Goal: Communication & Community: Answer question/provide support

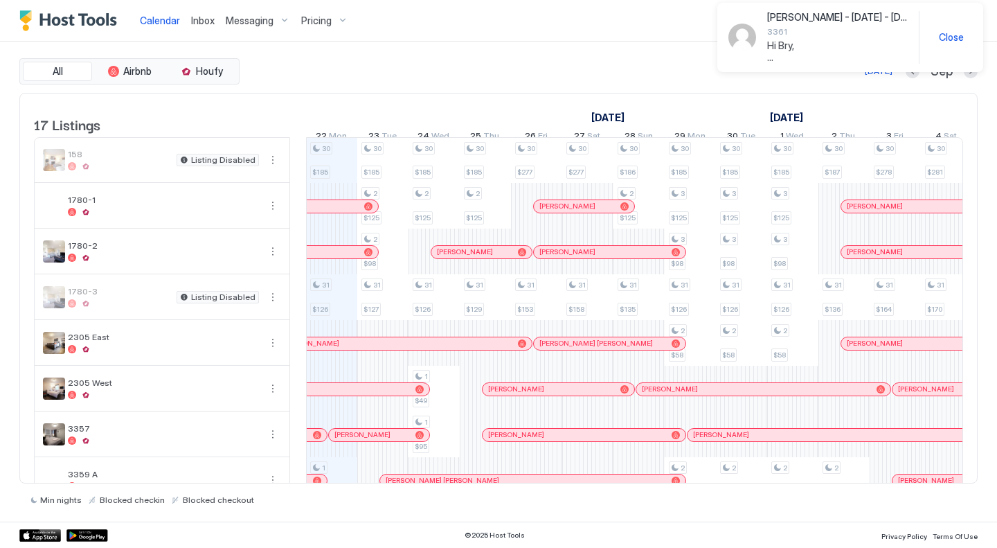
scroll to position [0, 769]
click at [199, 5] on button "Inbox" at bounding box center [203, 20] width 35 height 41
click at [199, 11] on div "Inbox" at bounding box center [203, 21] width 35 height 26
click at [204, 17] on span "Inbox" at bounding box center [203, 21] width 24 height 12
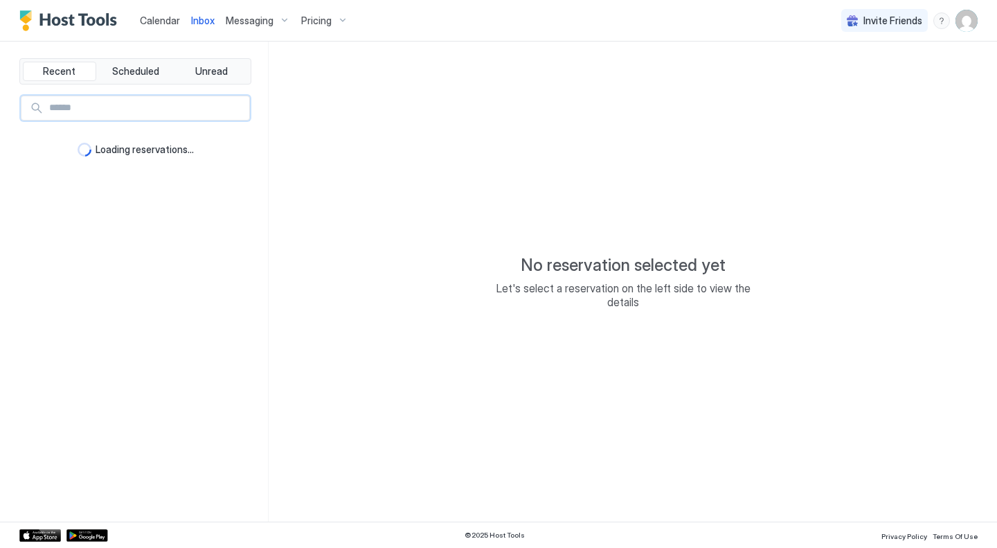
click at [157, 109] on input "Input Field" at bounding box center [147, 108] width 206 height 24
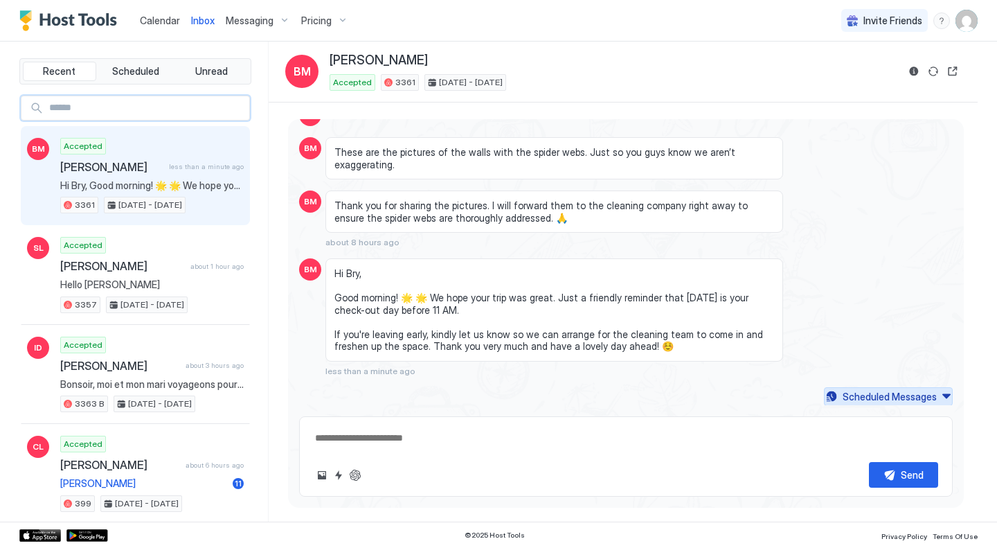
click at [884, 394] on div "Scheduled Messages" at bounding box center [890, 396] width 94 height 15
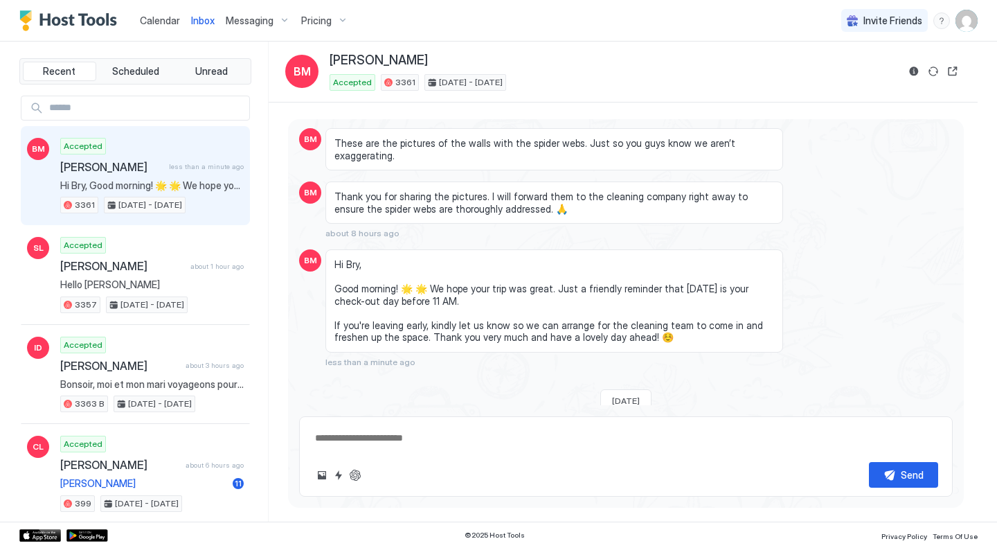
scroll to position [3816, 0]
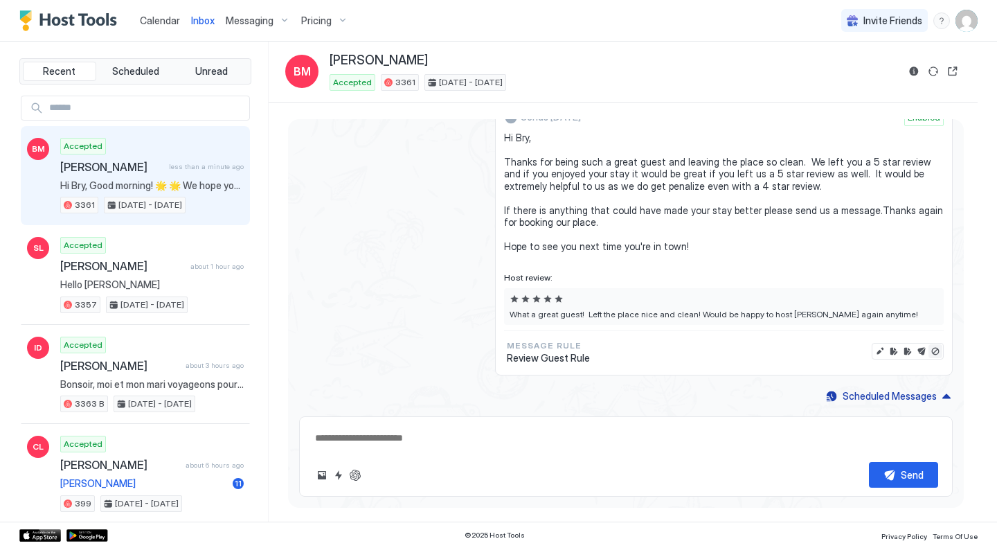
click at [929, 352] on button "Disable message & review" at bounding box center [936, 351] width 14 height 14
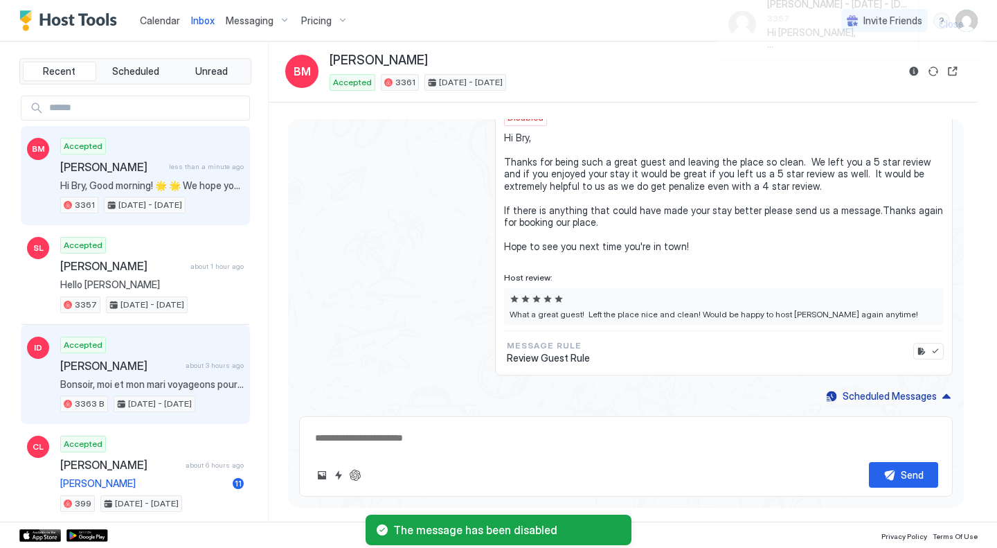
click at [136, 384] on span "Bonsoir, moi et mon mari voyageons pour visitez [GEOGRAPHIC_DATA] et [GEOGRAPHI…" at bounding box center [152, 384] width 184 height 12
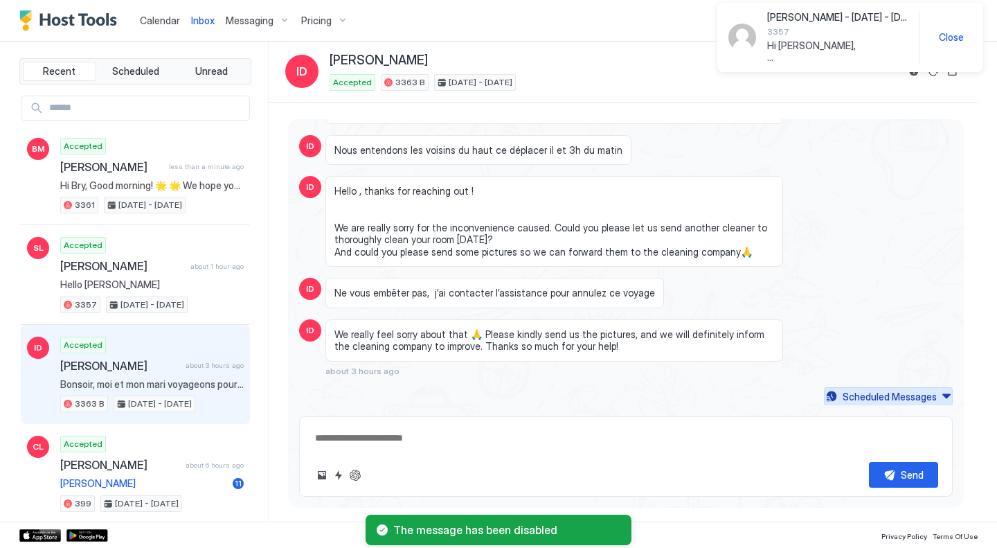
click at [902, 397] on div "Scheduled Messages" at bounding box center [890, 396] width 94 height 15
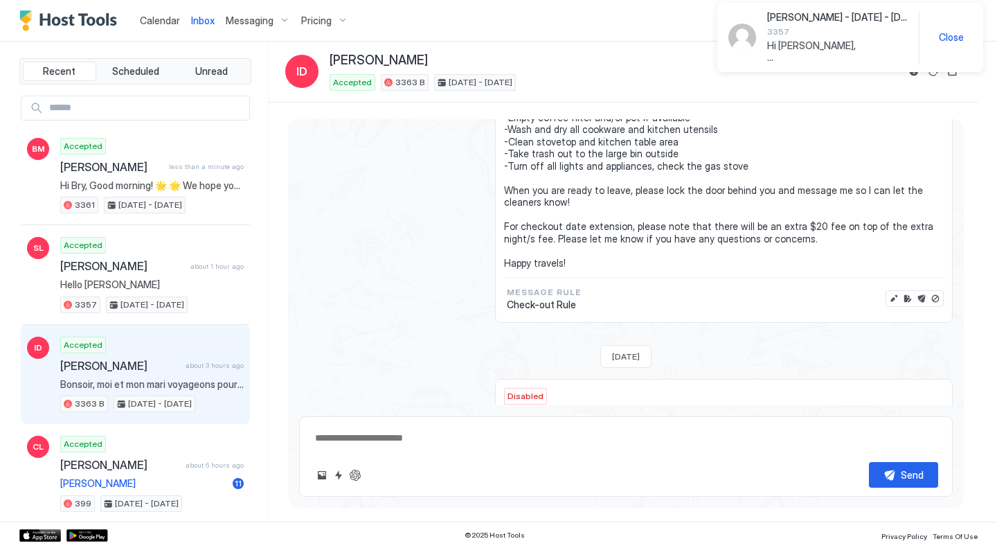
scroll to position [3102, 0]
click at [929, 299] on button "Disable message" at bounding box center [936, 297] width 14 height 14
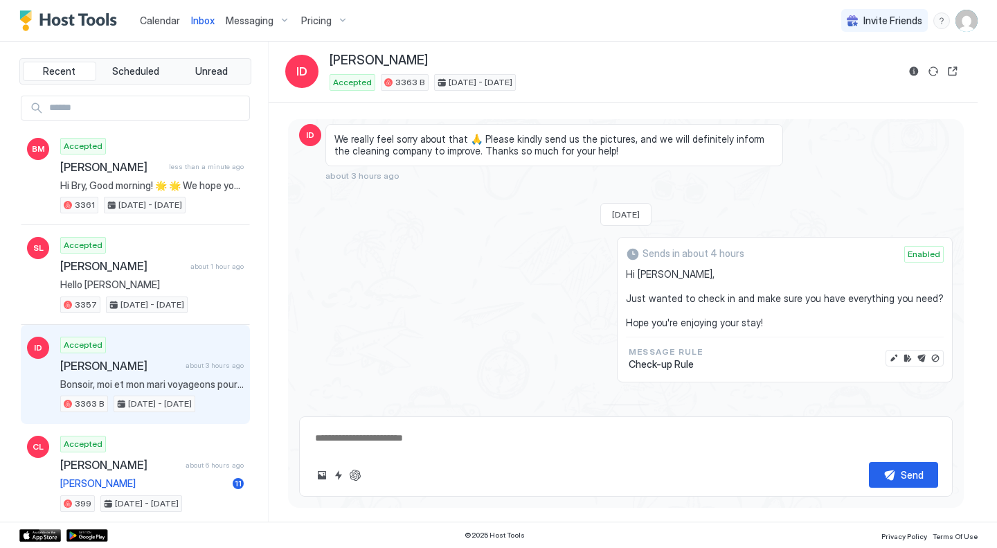
scroll to position [2618, 0]
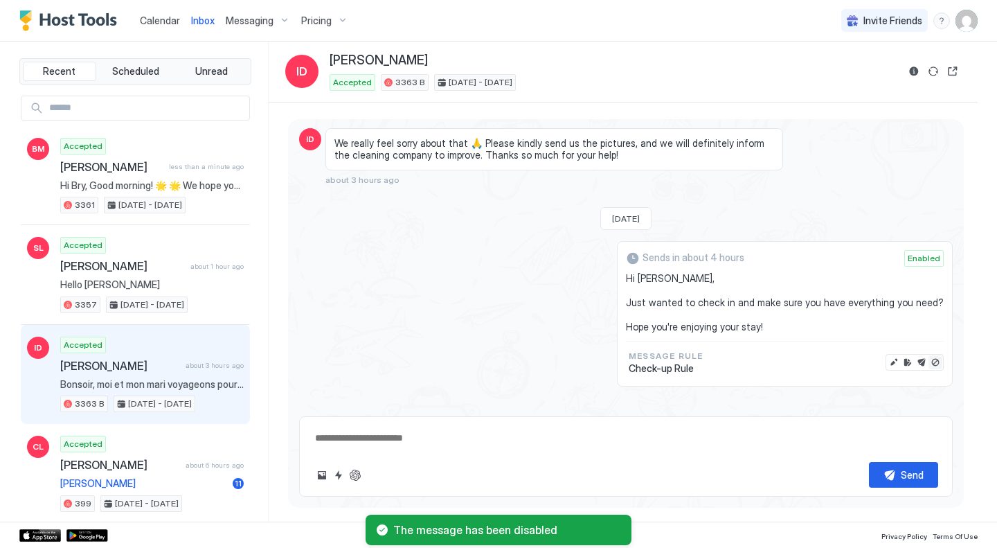
click at [929, 365] on button "Disable message" at bounding box center [936, 362] width 14 height 14
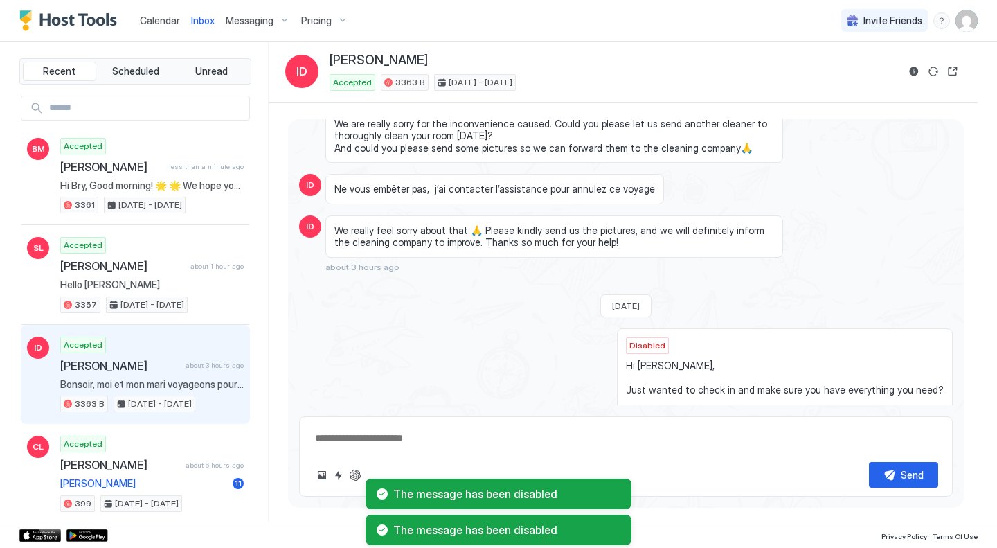
scroll to position [2341, 0]
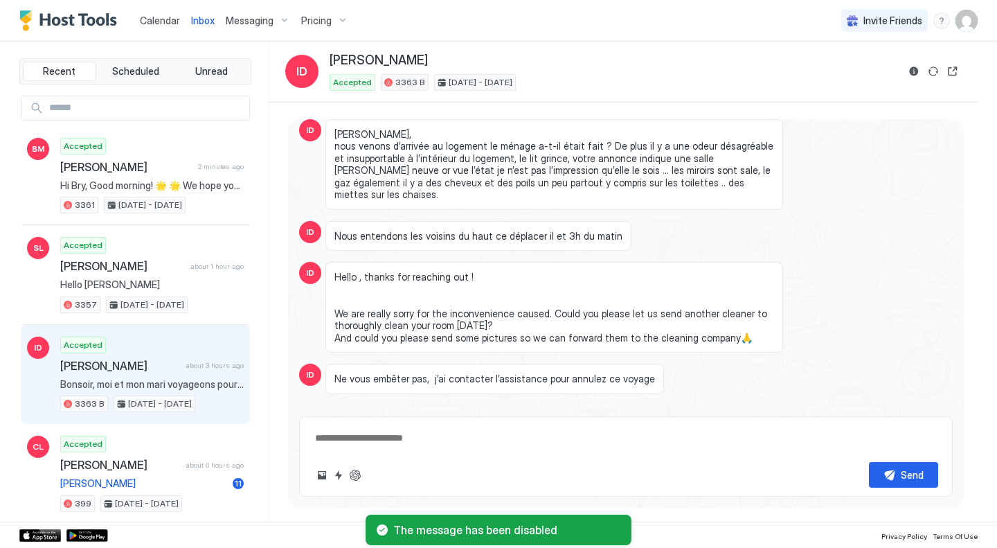
type textarea "*"
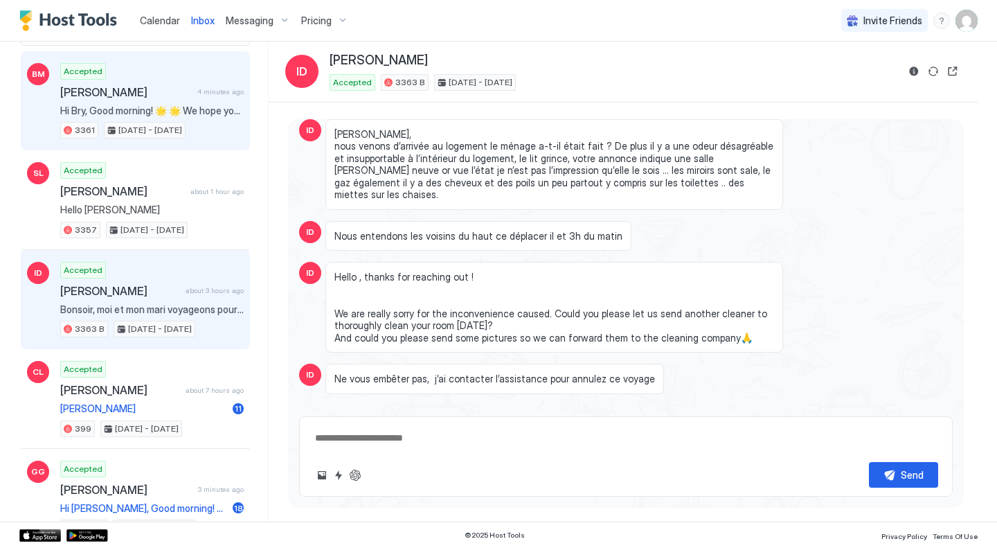
scroll to position [0, 0]
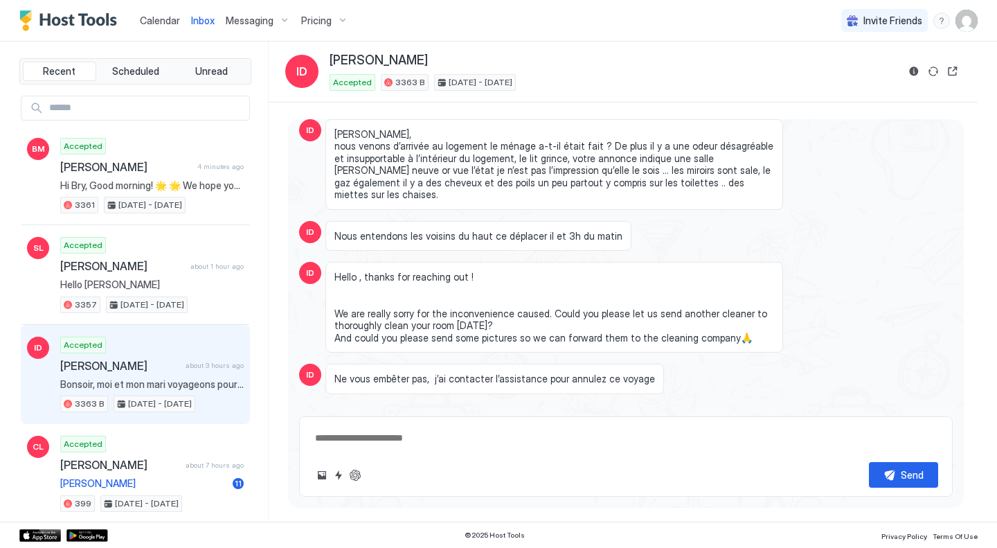
click at [105, 110] on input "Input Field" at bounding box center [147, 108] width 206 height 24
type input "****"
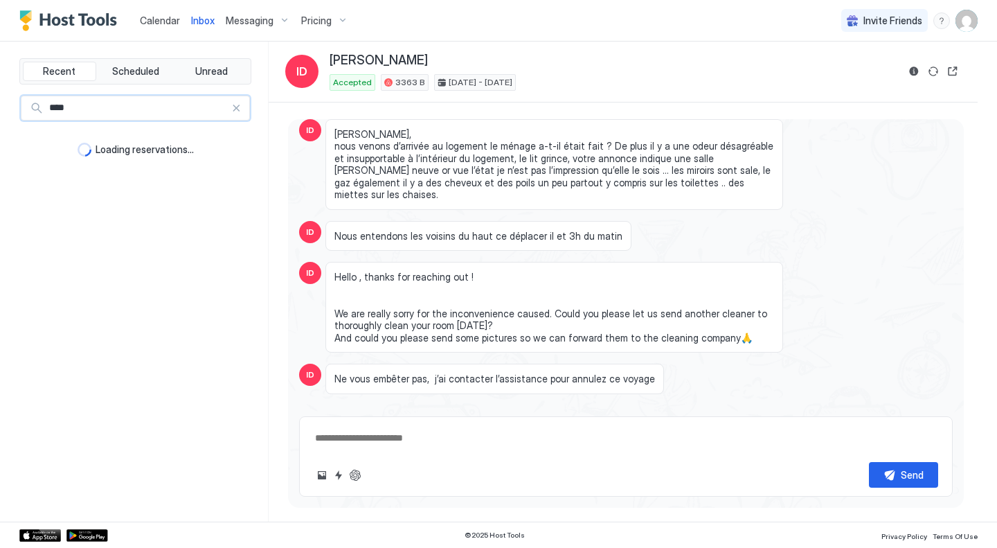
type textarea "*"
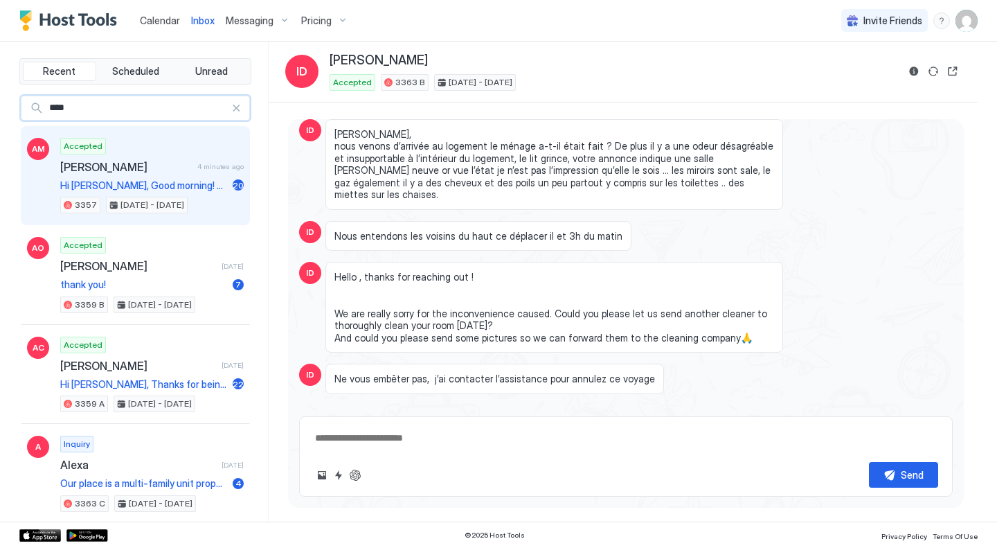
type input "****"
click at [168, 163] on span "[PERSON_NAME]" at bounding box center [126, 167] width 132 height 14
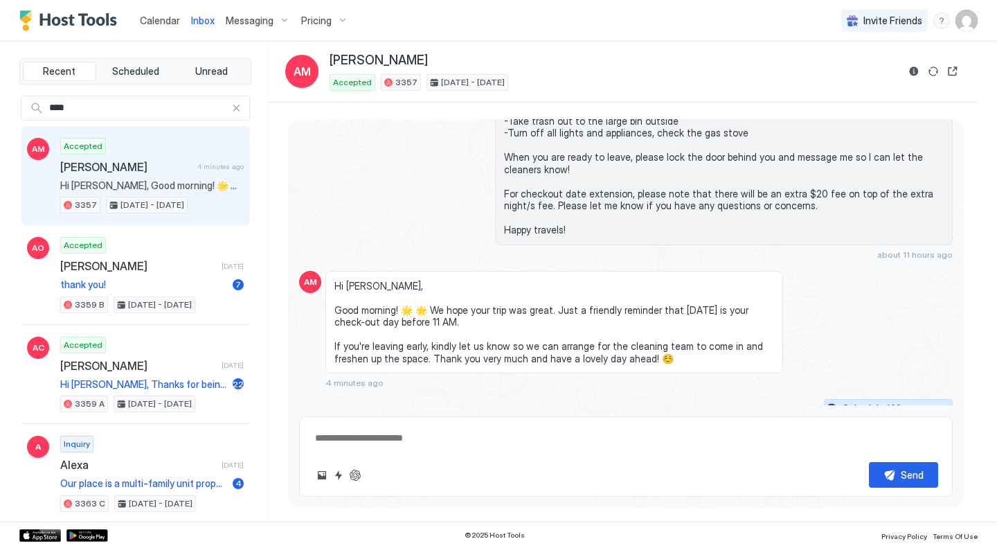
click at [903, 401] on div "Scheduled Messages" at bounding box center [890, 408] width 94 height 15
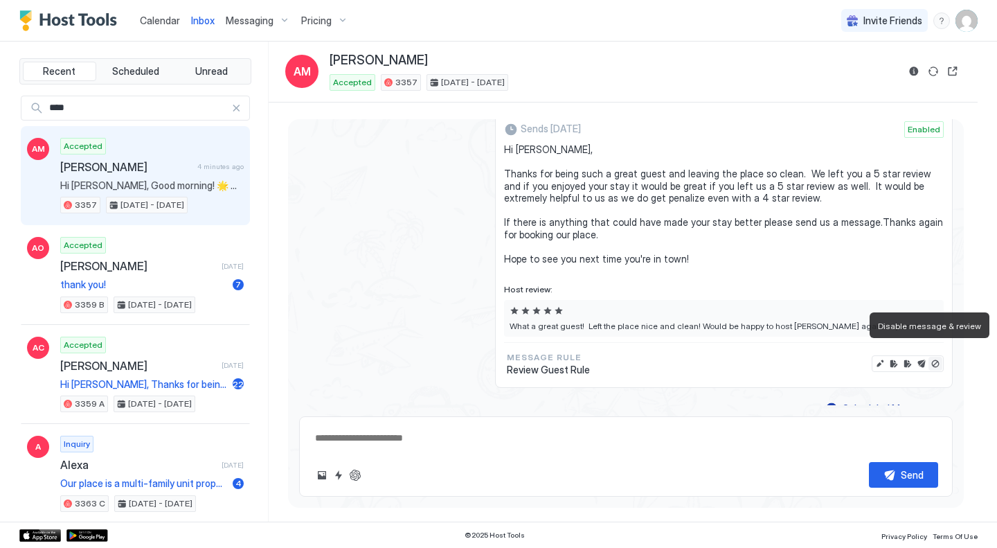
click at [929, 357] on button "Disable message & review" at bounding box center [936, 364] width 14 height 14
type textarea "*"
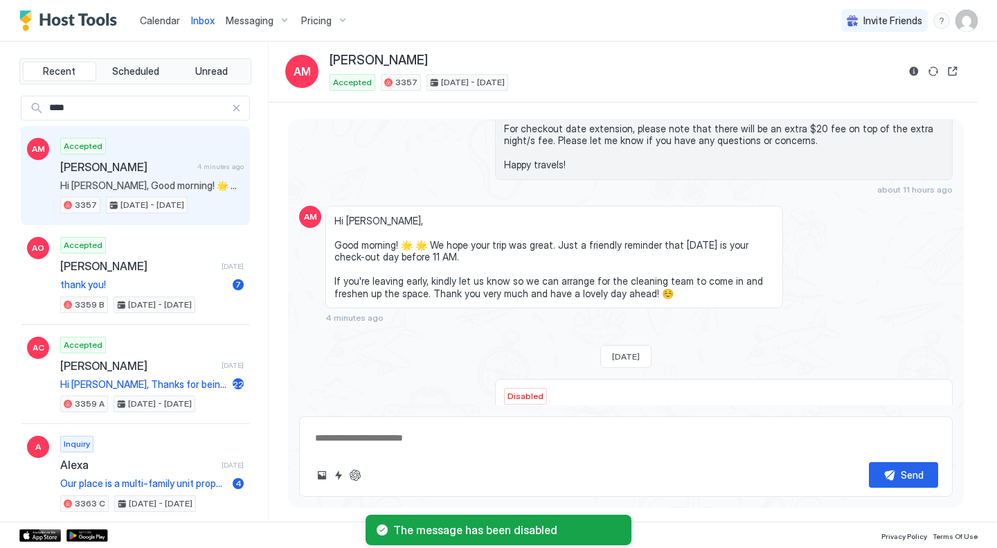
scroll to position [3051, 0]
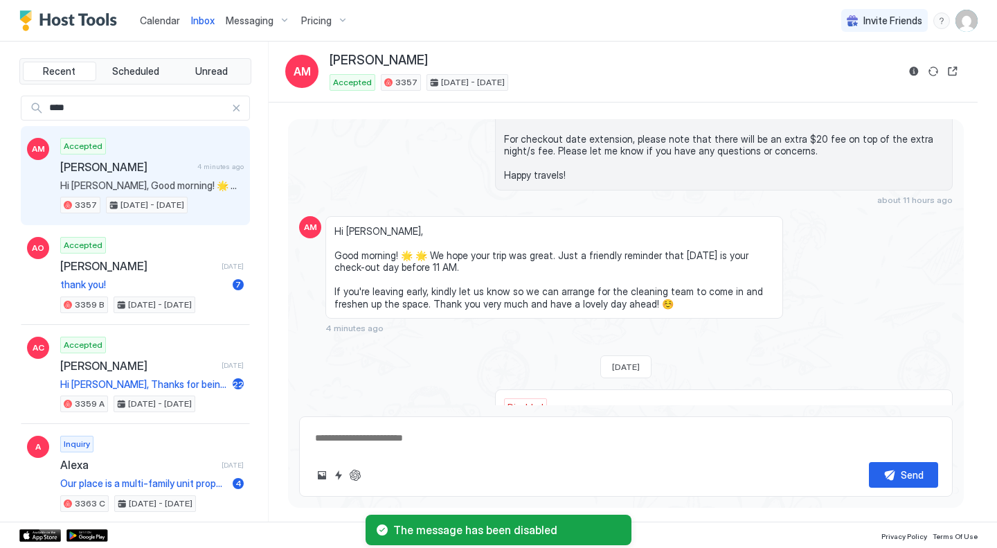
click at [232, 107] on div "****" at bounding box center [135, 108] width 229 height 25
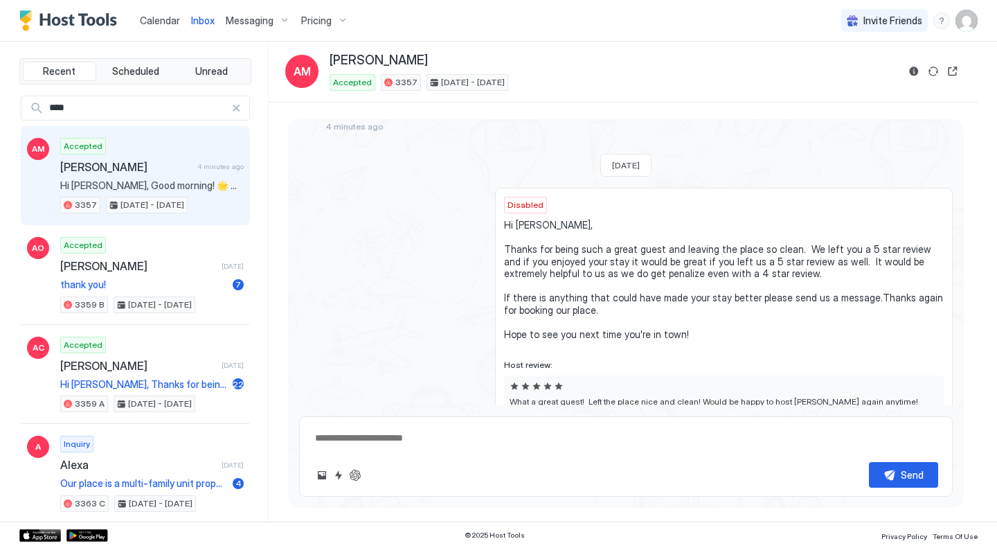
scroll to position [3328, 0]
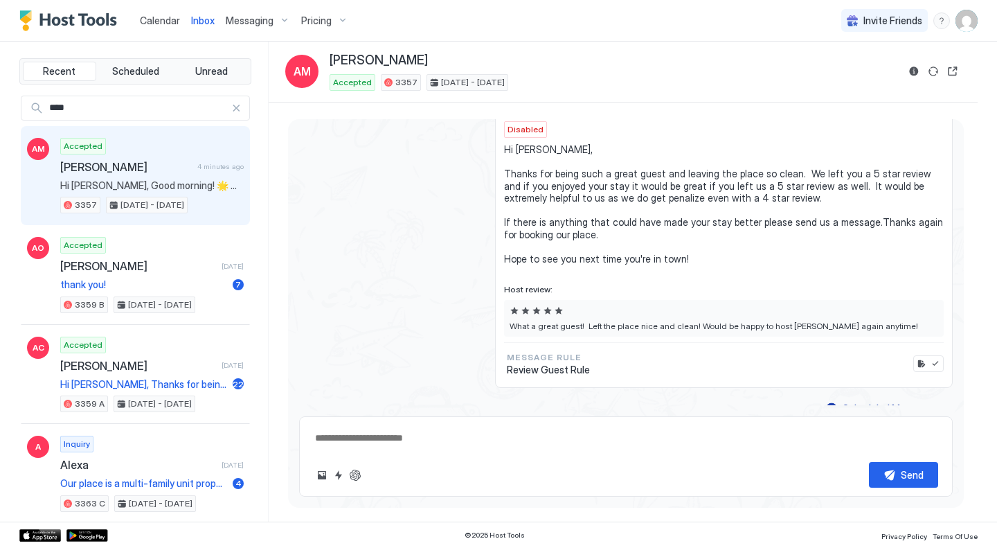
click at [231, 105] on div at bounding box center [236, 108] width 10 height 10
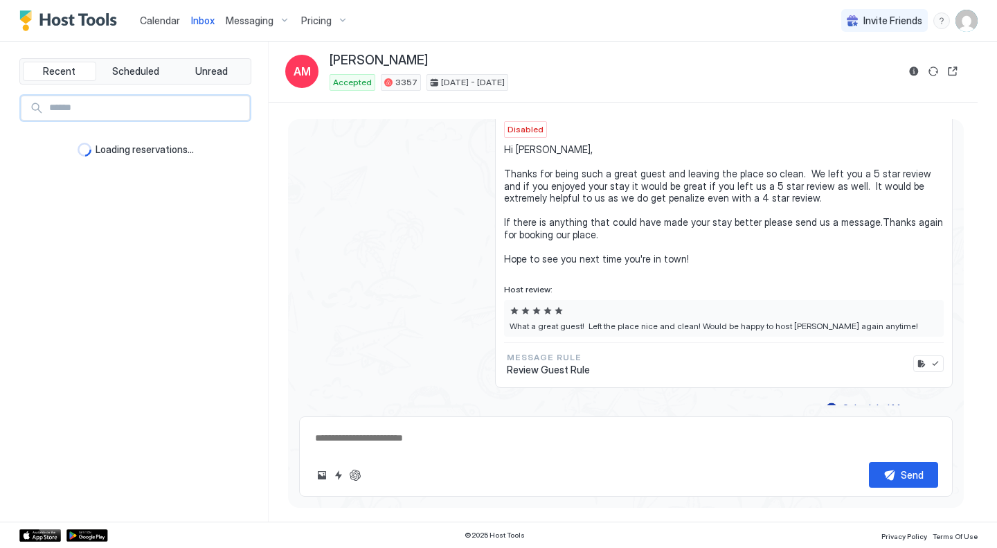
click at [515, 22] on div "Calendar Inbox Messaging Pricing Invite Friends KE" at bounding box center [498, 21] width 997 height 42
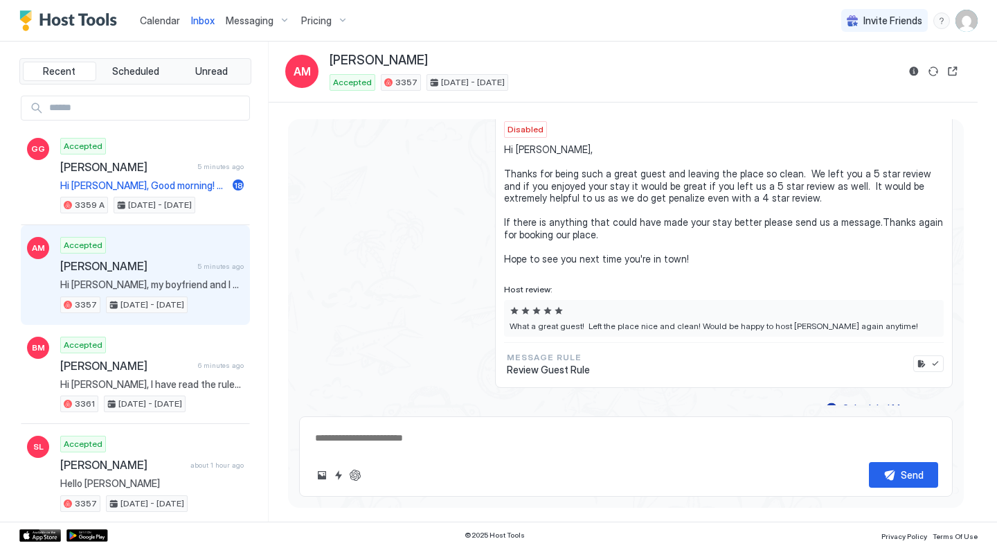
type textarea "*"
click at [145, 21] on span "Calendar" at bounding box center [160, 21] width 40 height 12
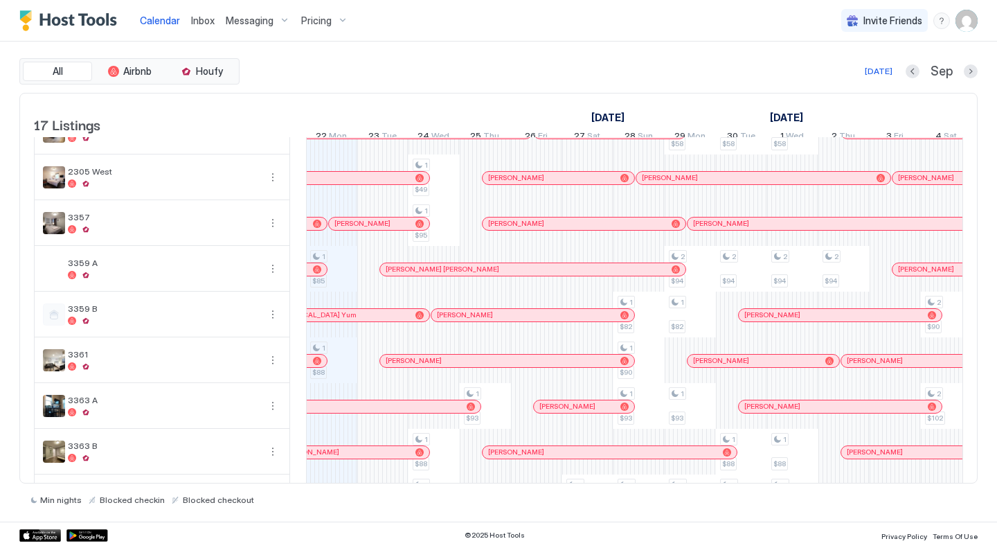
scroll to position [175, 0]
